Goal: Check status

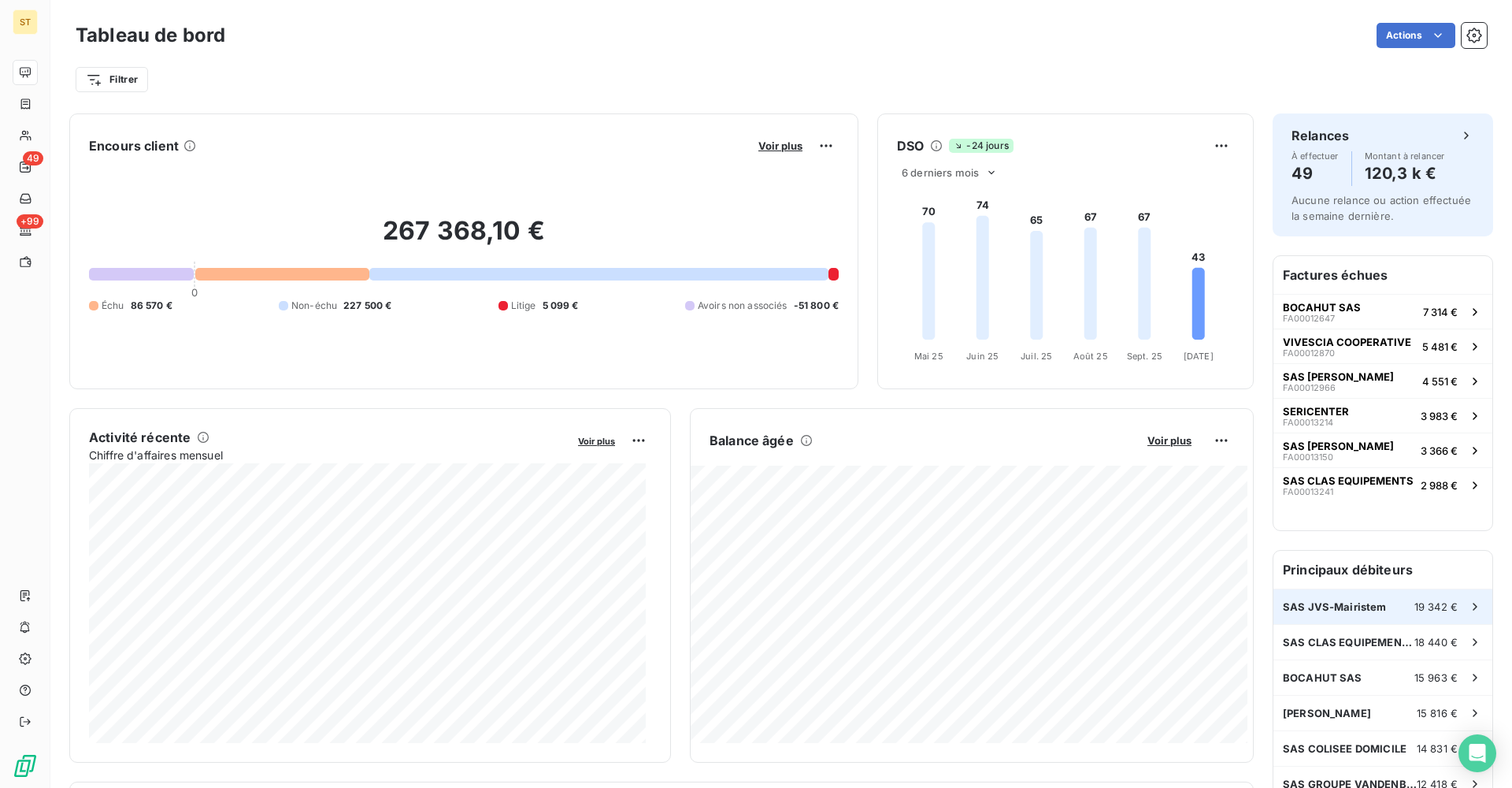
click at [1390, 612] on div "SAS JVS-Mairistem 19 342 €" at bounding box center [1383, 606] width 219 height 35
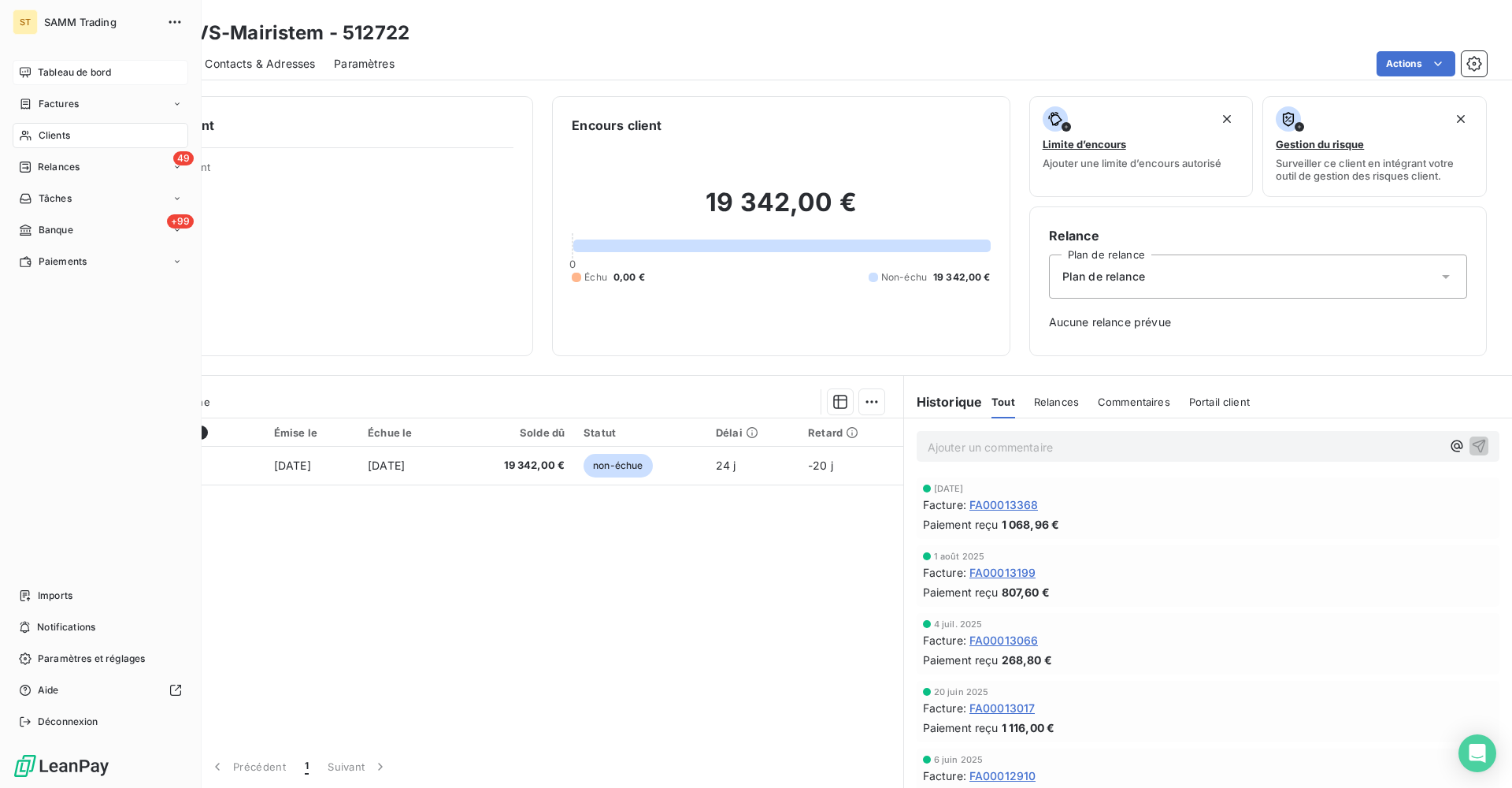
click at [29, 67] on icon at bounding box center [25, 72] width 12 height 12
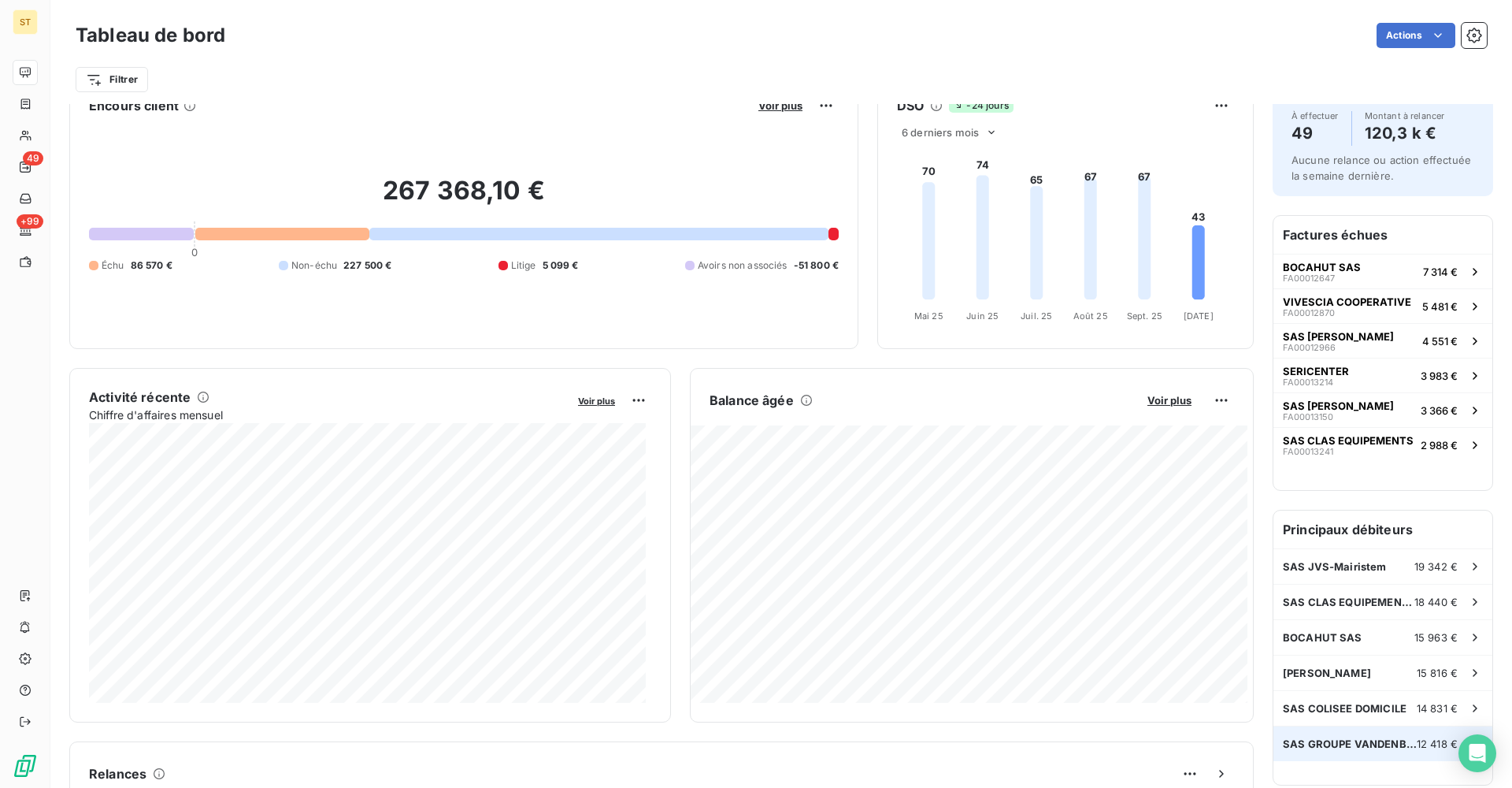
scroll to position [80, 0]
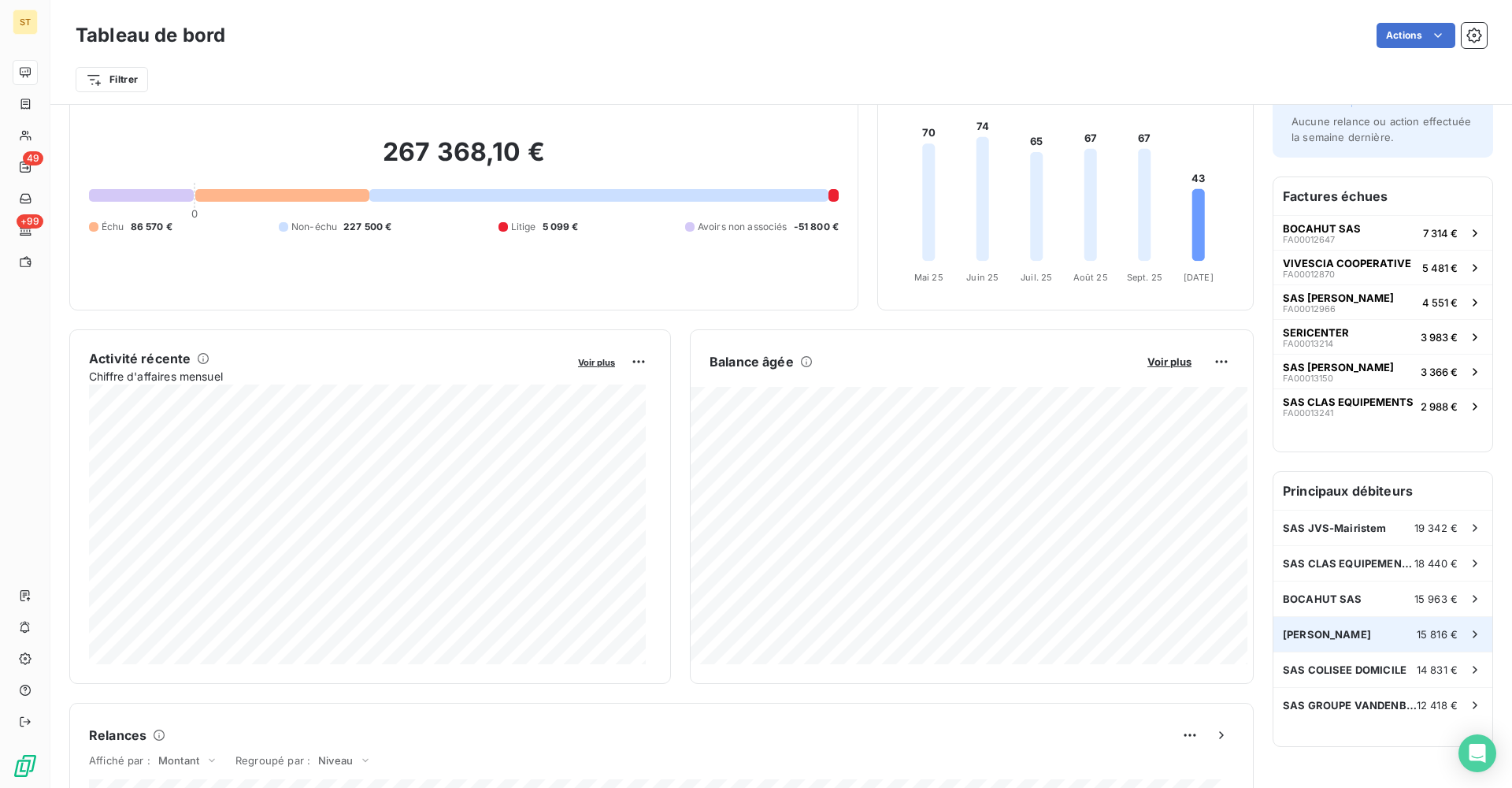
click at [1361, 630] on div "[PERSON_NAME] 15 816 €" at bounding box center [1383, 634] width 219 height 35
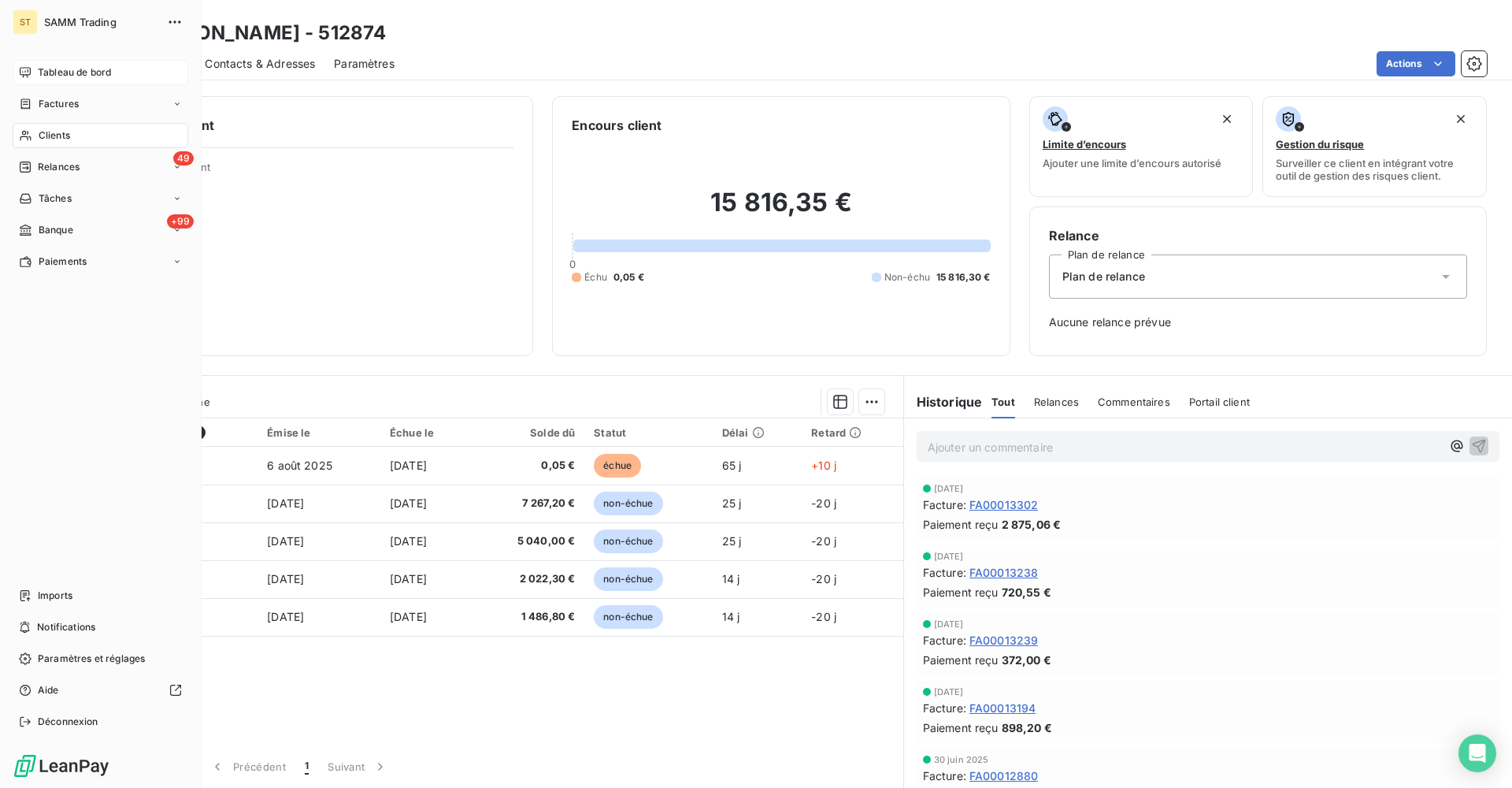
click at [111, 76] on span "Tableau de bord" at bounding box center [74, 72] width 73 height 14
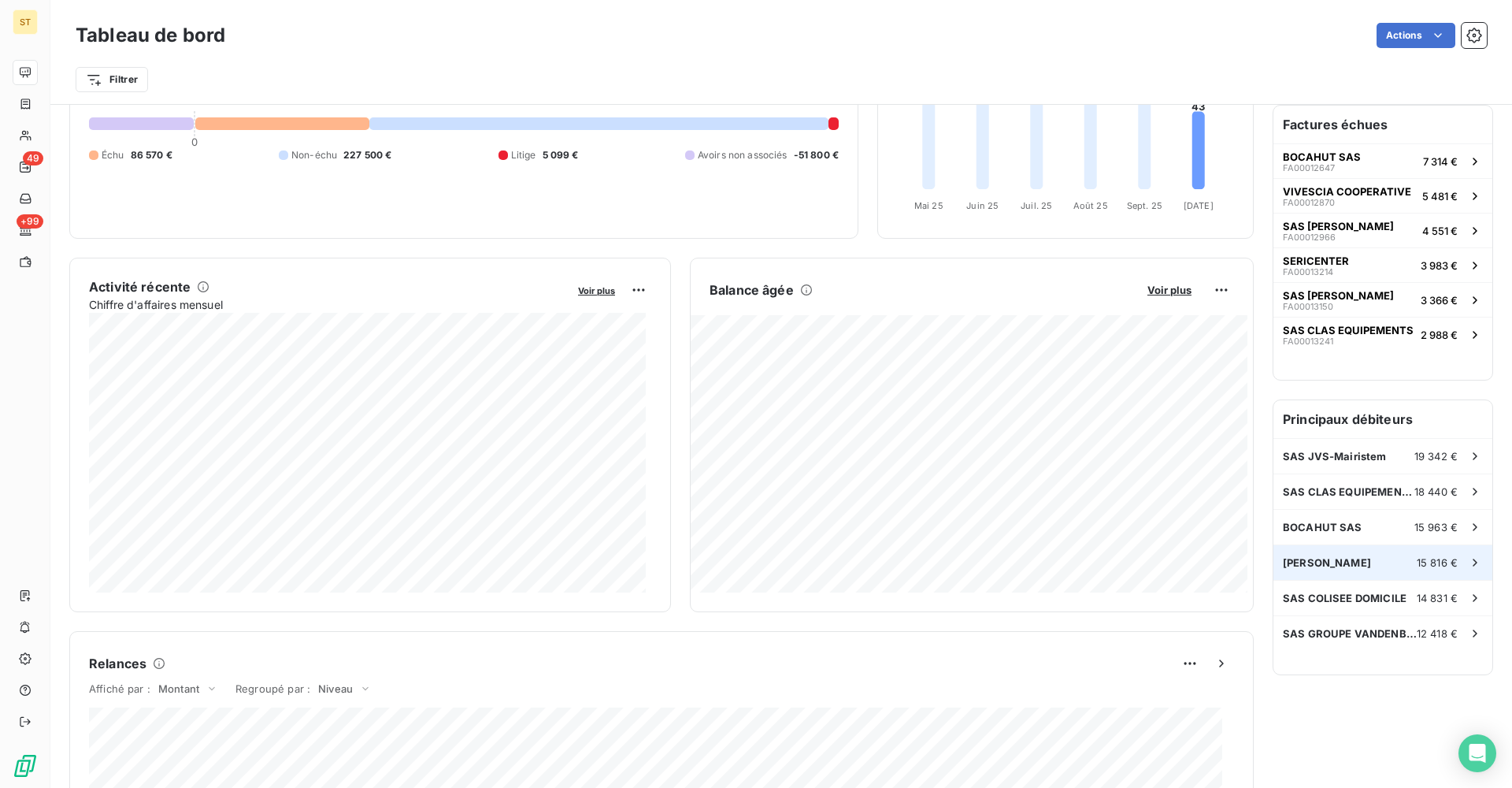
scroll to position [159, 0]
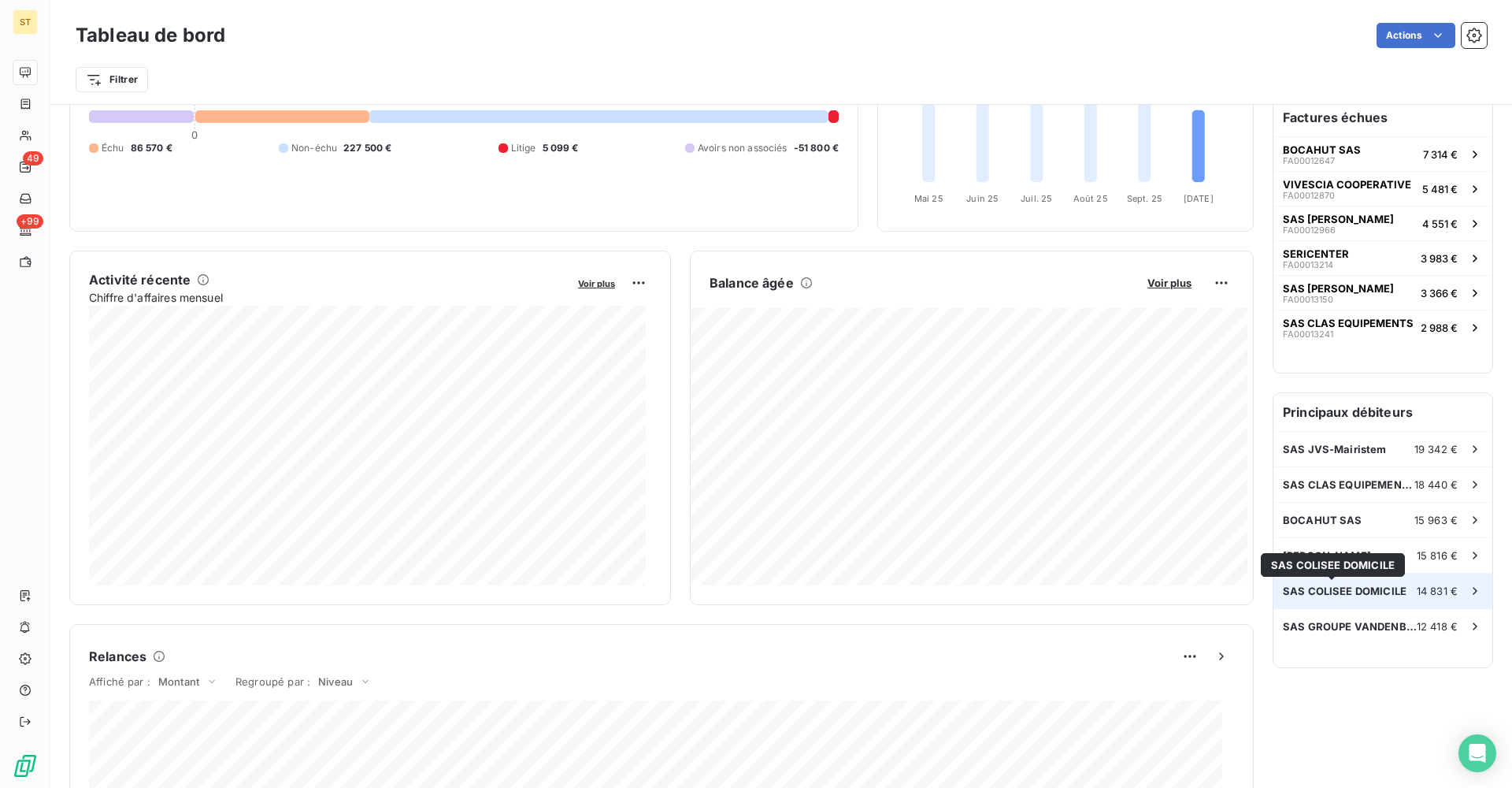
click at [1363, 595] on span "SAS COLISEE DOMICILE" at bounding box center [1344, 591] width 124 height 12
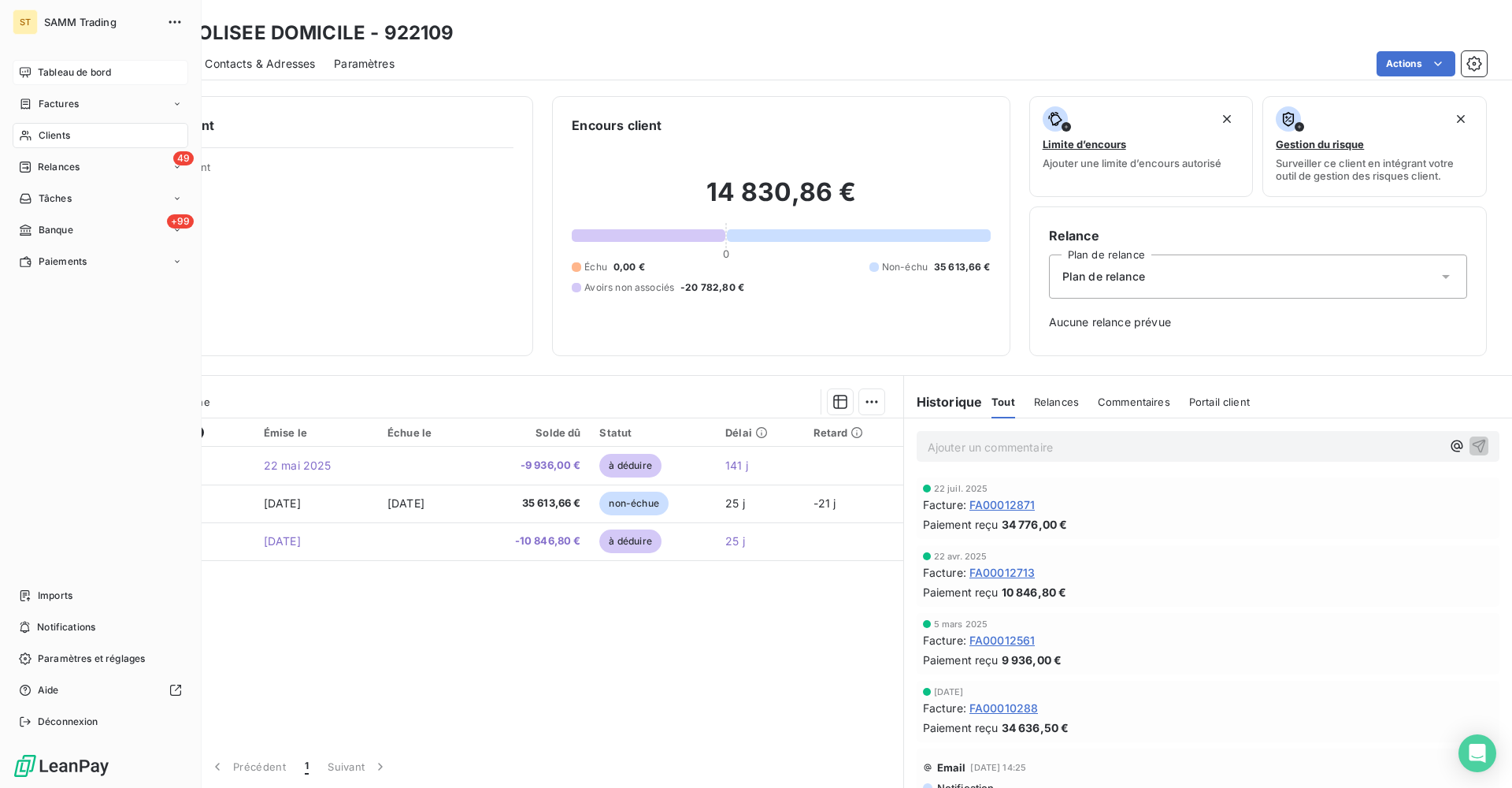
click at [54, 66] on span "Tableau de bord" at bounding box center [74, 72] width 73 height 14
